Goal: Information Seeking & Learning: Understand process/instructions

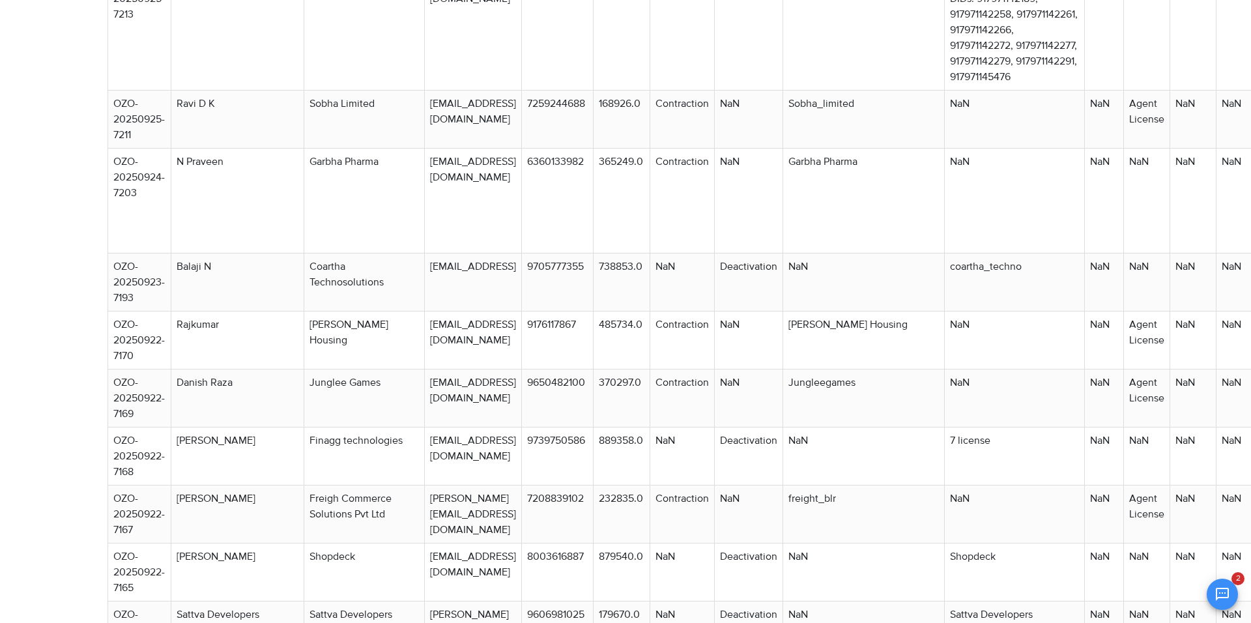
scroll to position [246, 0]
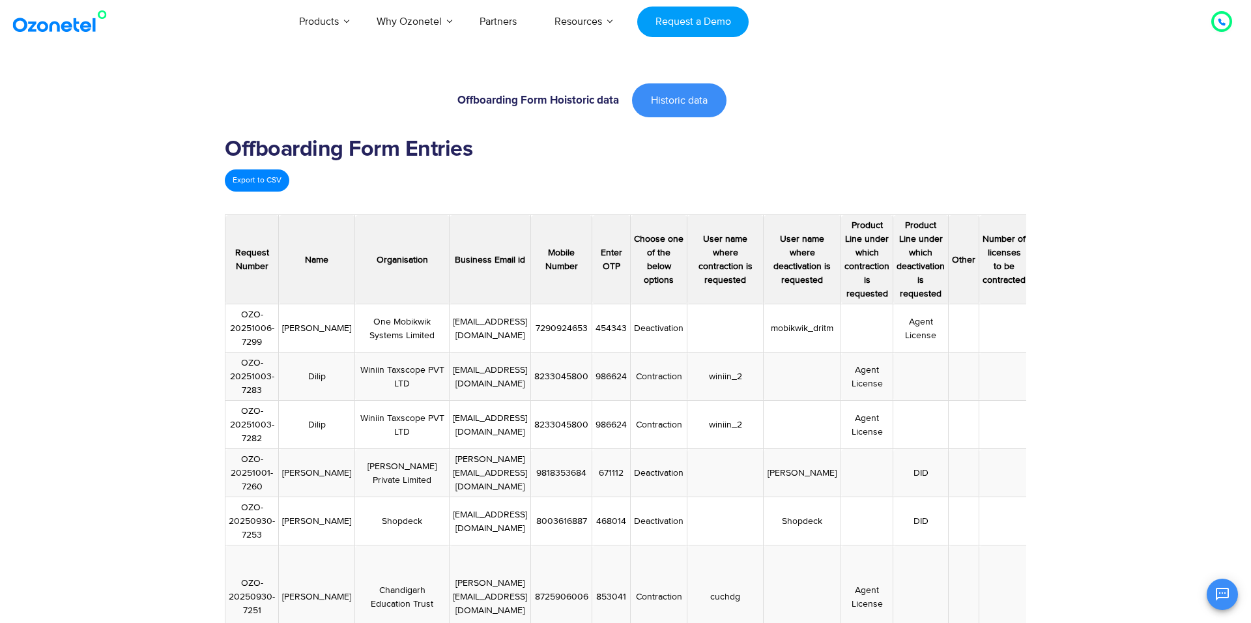
scroll to position [439, 0]
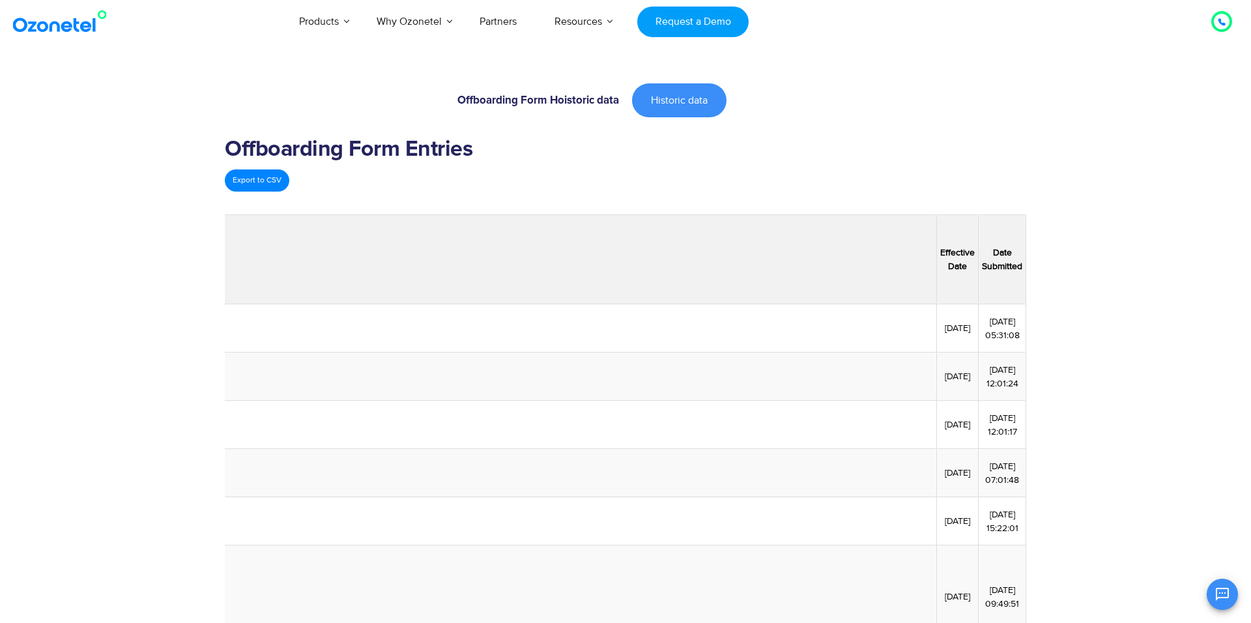
click at [688, 107] on link "Historic data" at bounding box center [679, 100] width 94 height 34
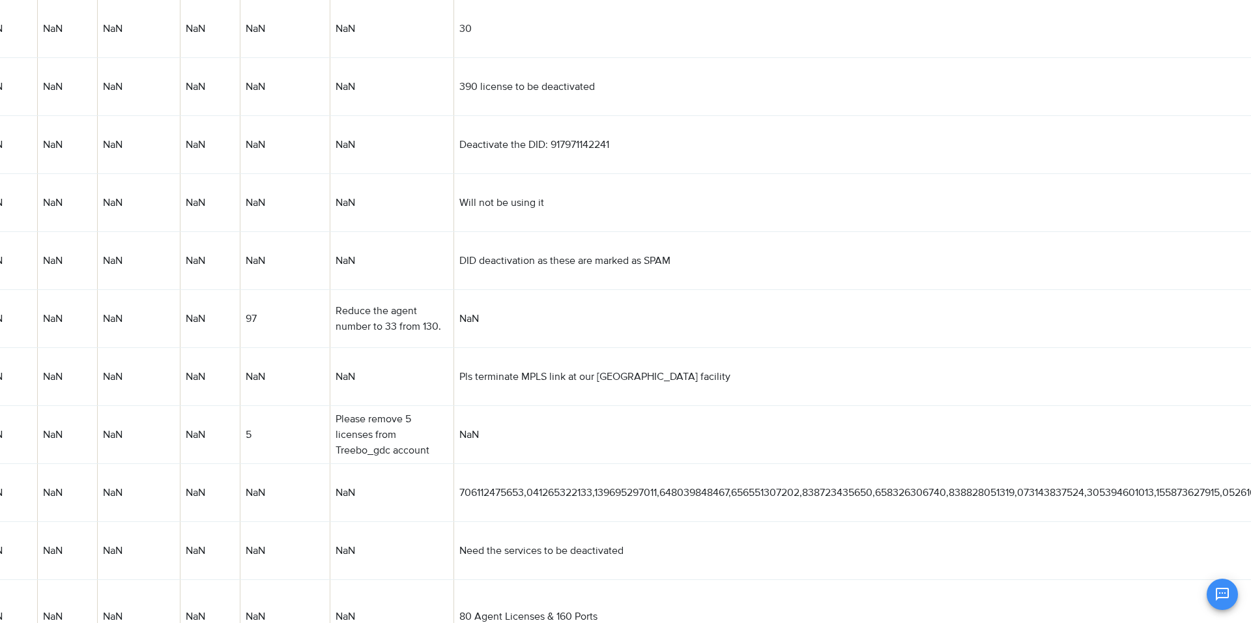
scroll to position [1615, 3841]
